Goal: Contribute content

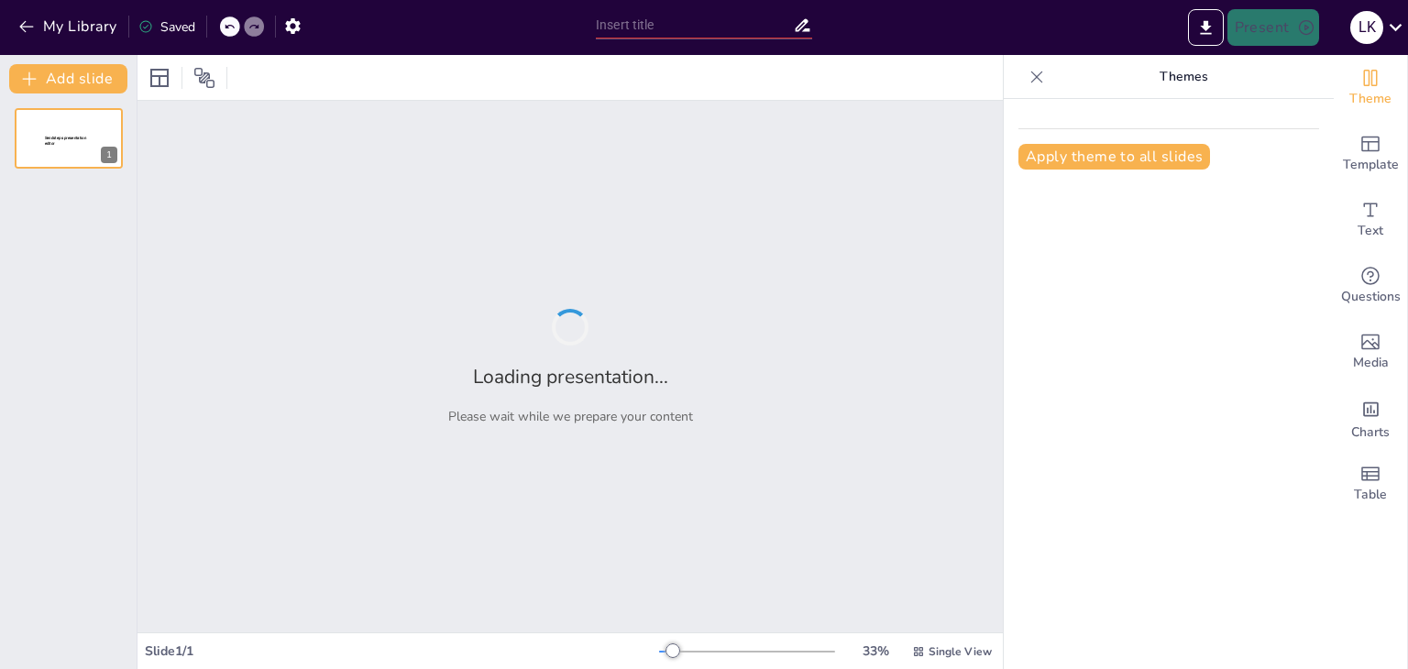
type input "Omega 3 taukskābes: Uztura nozīme un ieguvumi"
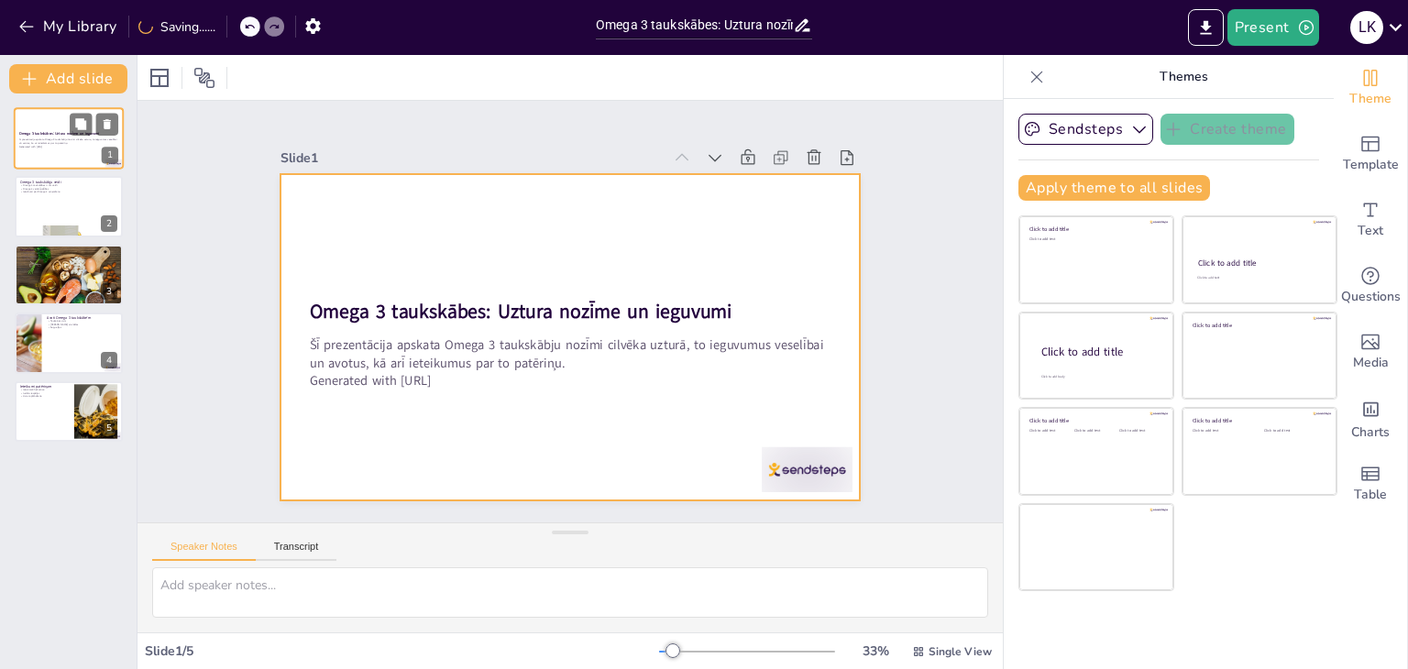
click at [71, 158] on div at bounding box center [69, 138] width 110 height 62
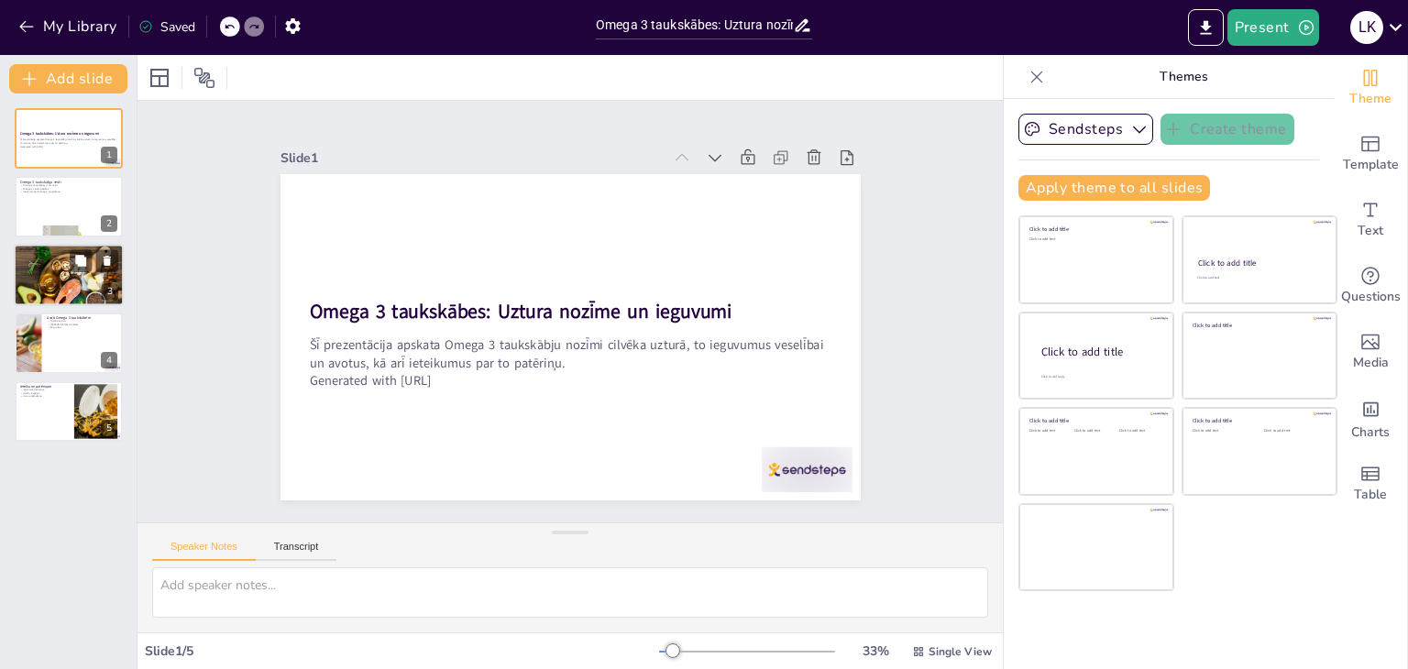
click at [50, 256] on p "Sirds veselība" at bounding box center [68, 256] width 99 height 4
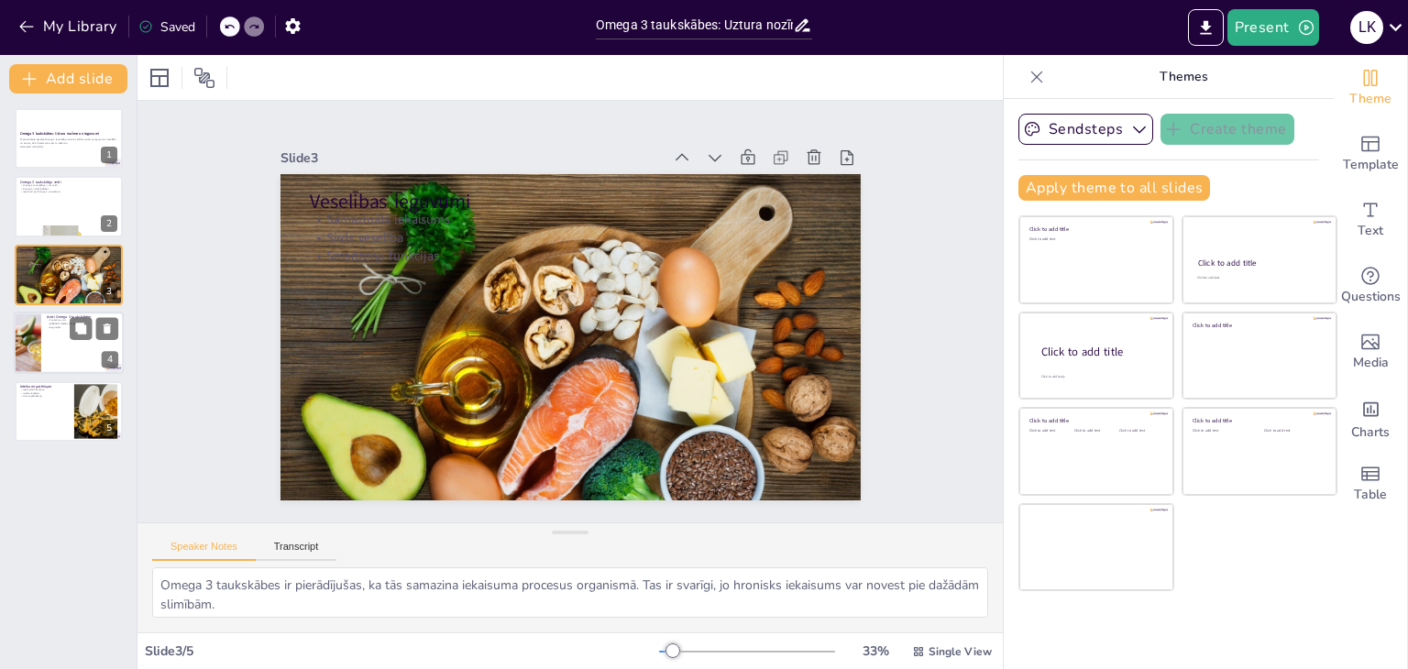
click at [36, 334] on div at bounding box center [28, 343] width 89 height 62
type textarea "Taukainas zivis, piemēram, lasis un makrele, ir bagātas ar Omega 3 taukskābēm u…"
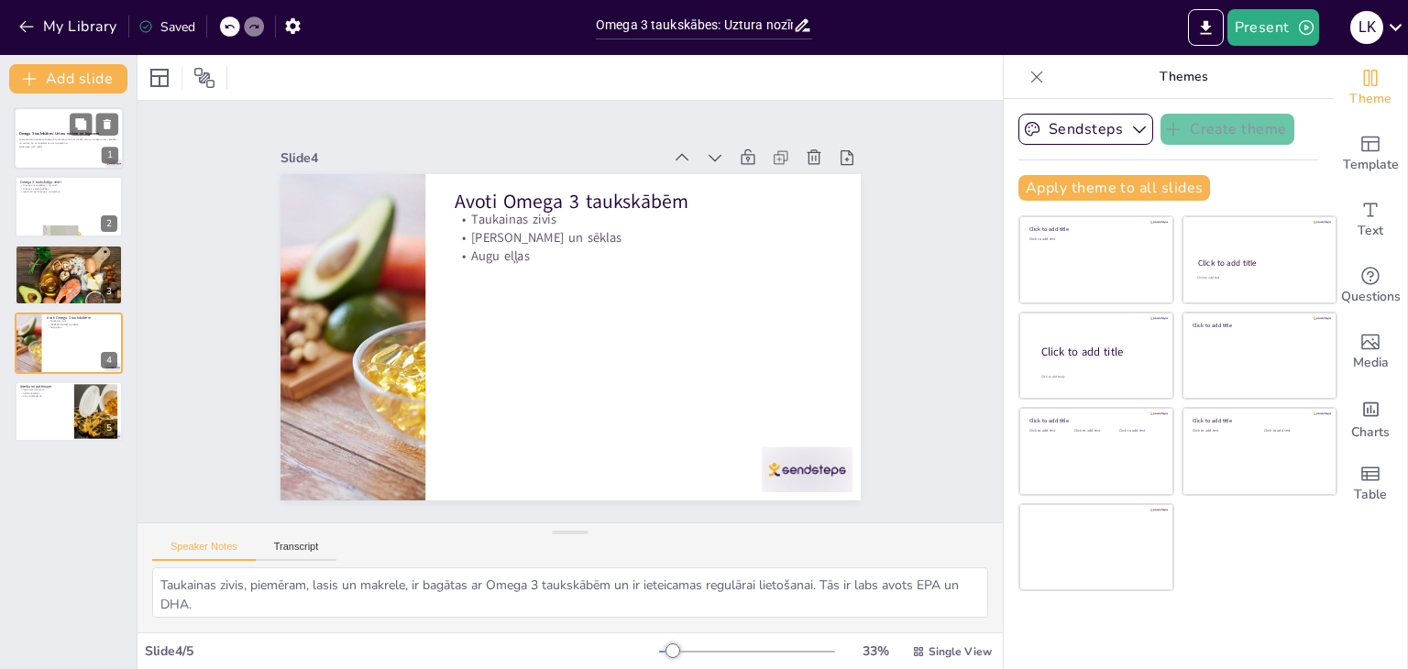
click at [40, 147] on p "Generated with [URL]" at bounding box center [68, 147] width 99 height 4
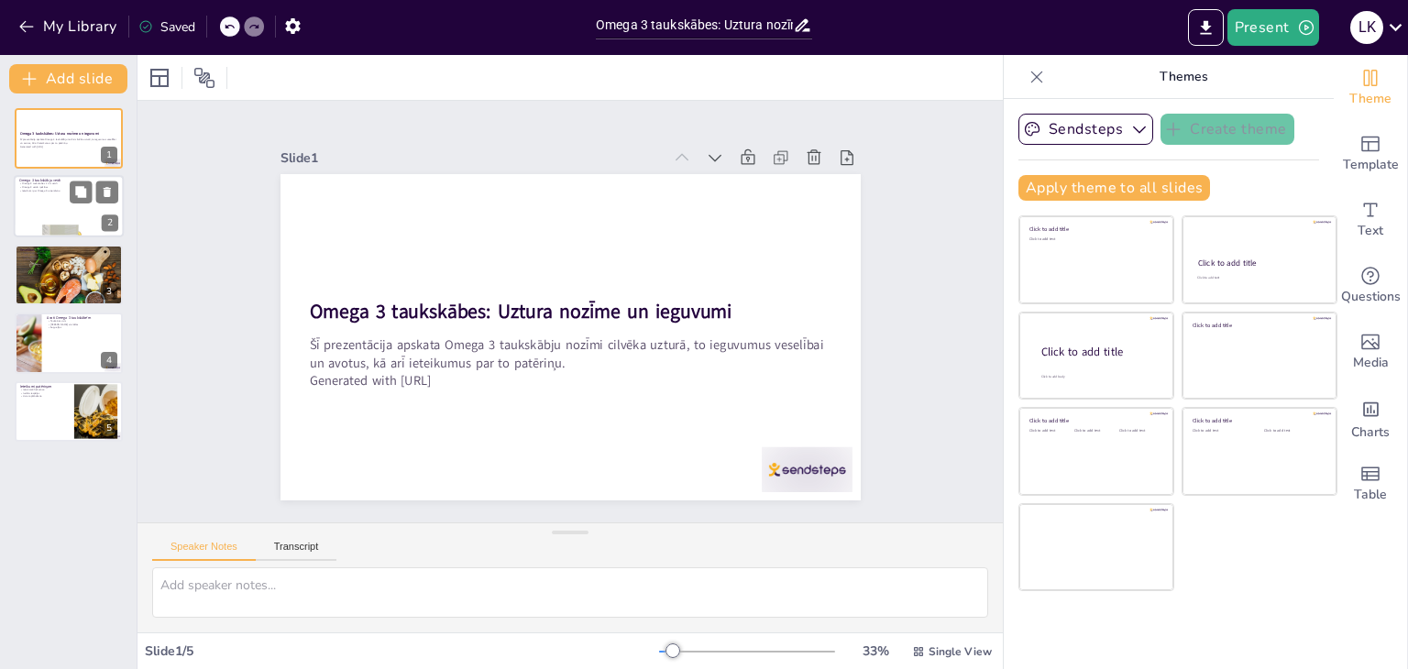
click at [37, 208] on div at bounding box center [69, 207] width 110 height 62
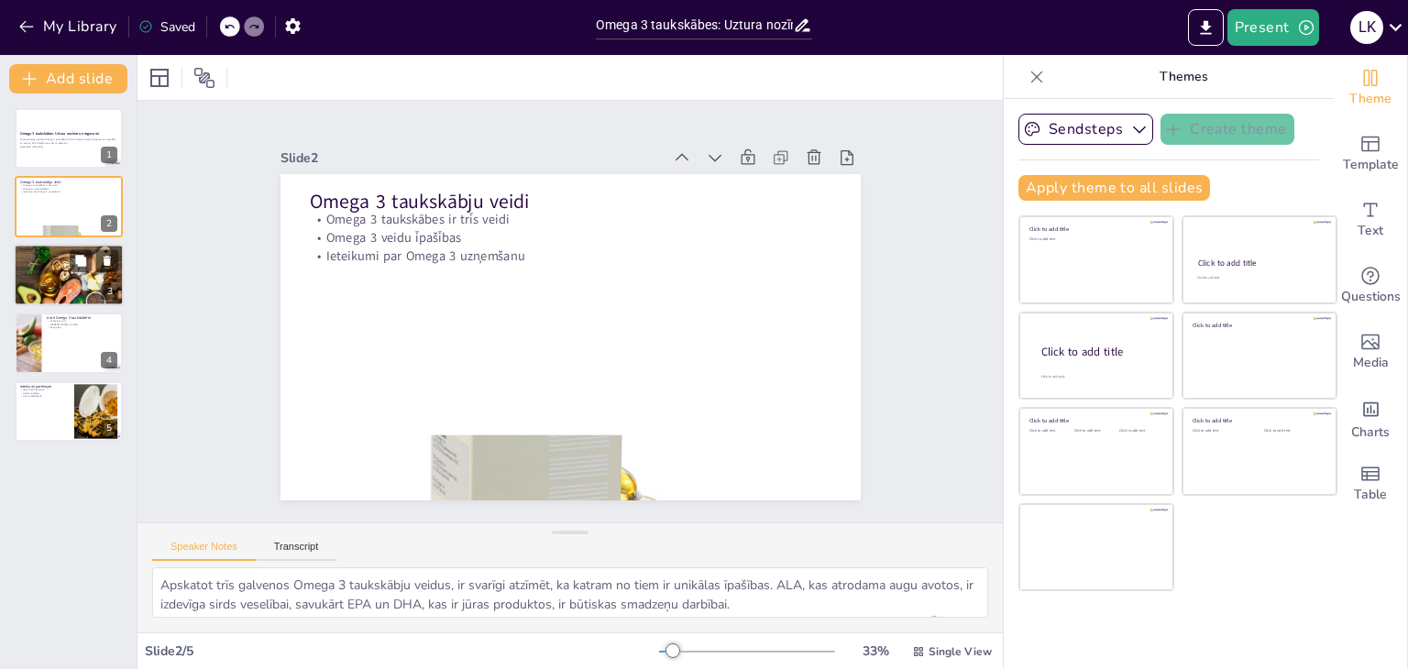
click at [70, 280] on div at bounding box center [69, 274] width 110 height 73
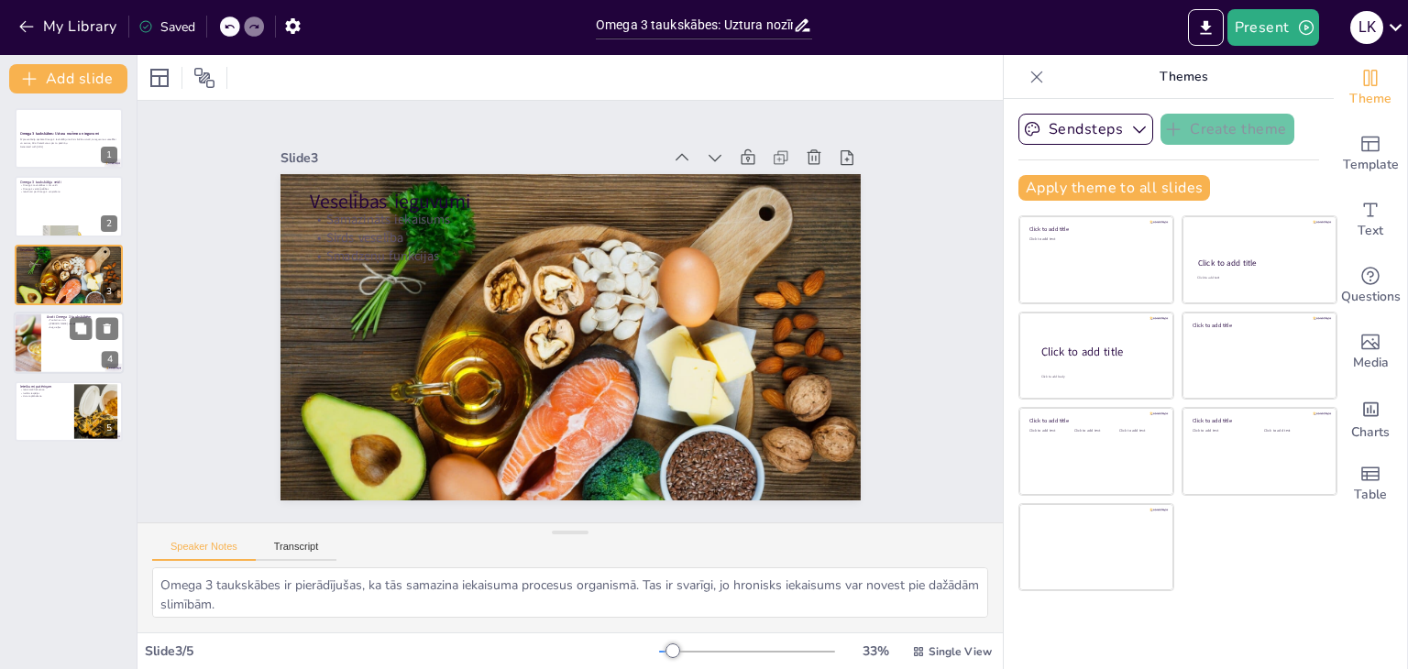
click at [70, 345] on div at bounding box center [69, 343] width 110 height 62
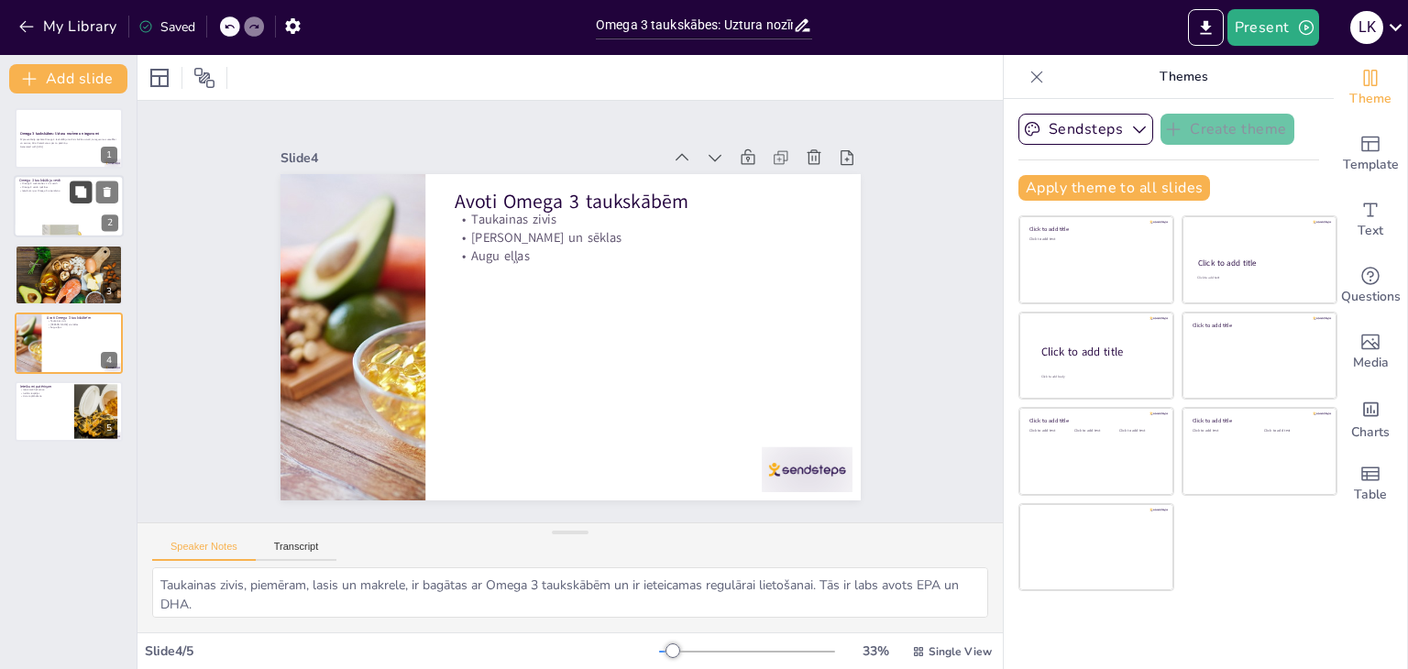
click at [91, 190] on button at bounding box center [81, 192] width 22 height 22
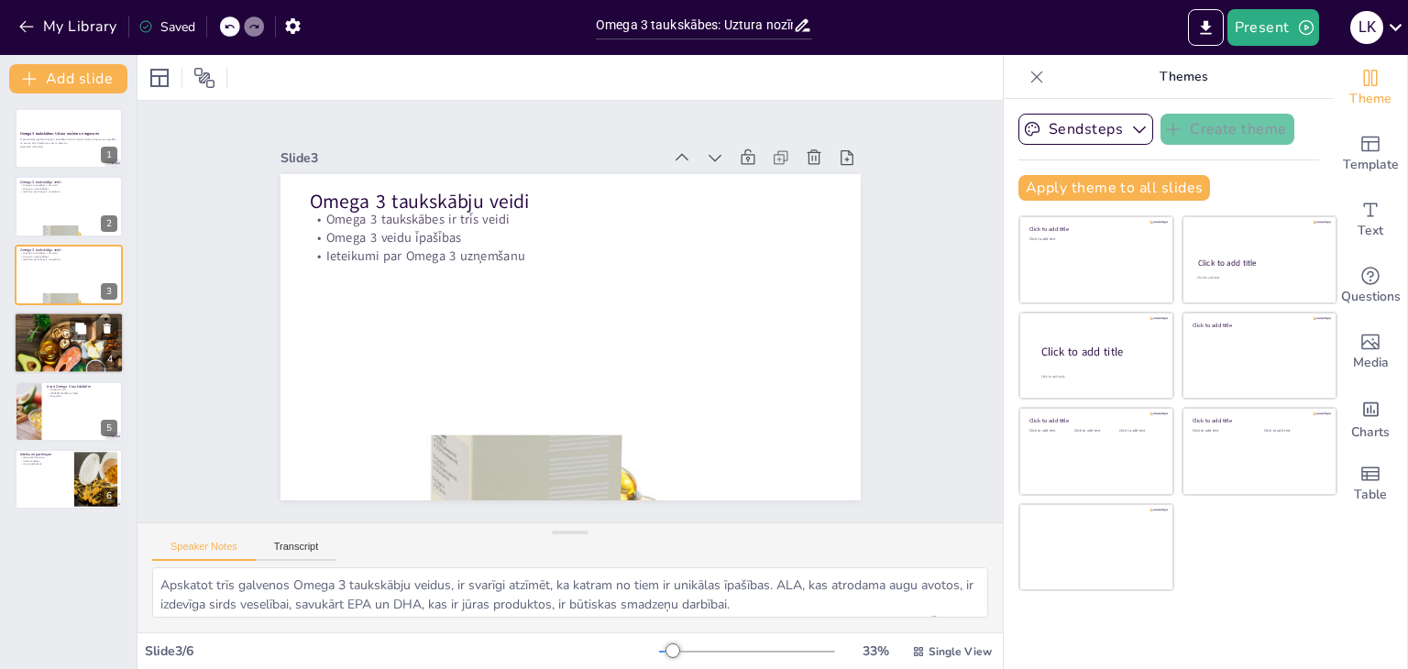
click at [51, 367] on div at bounding box center [69, 342] width 110 height 73
type textarea "Omega 3 taukskābes ir pierādījušas, ka tās samazina iekaisuma procesus organism…"
